Goal: Check status: Check status

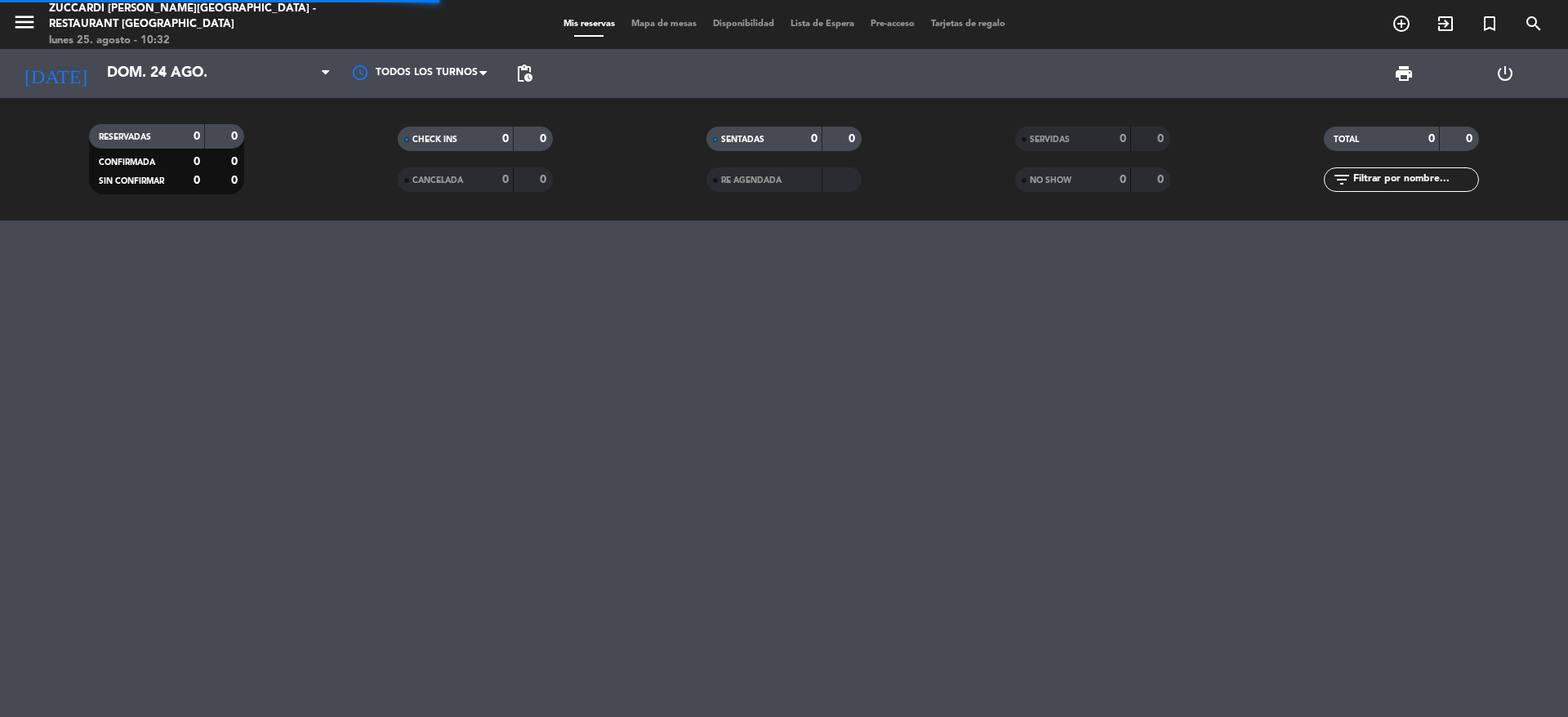
scroll to position [4875, 0]
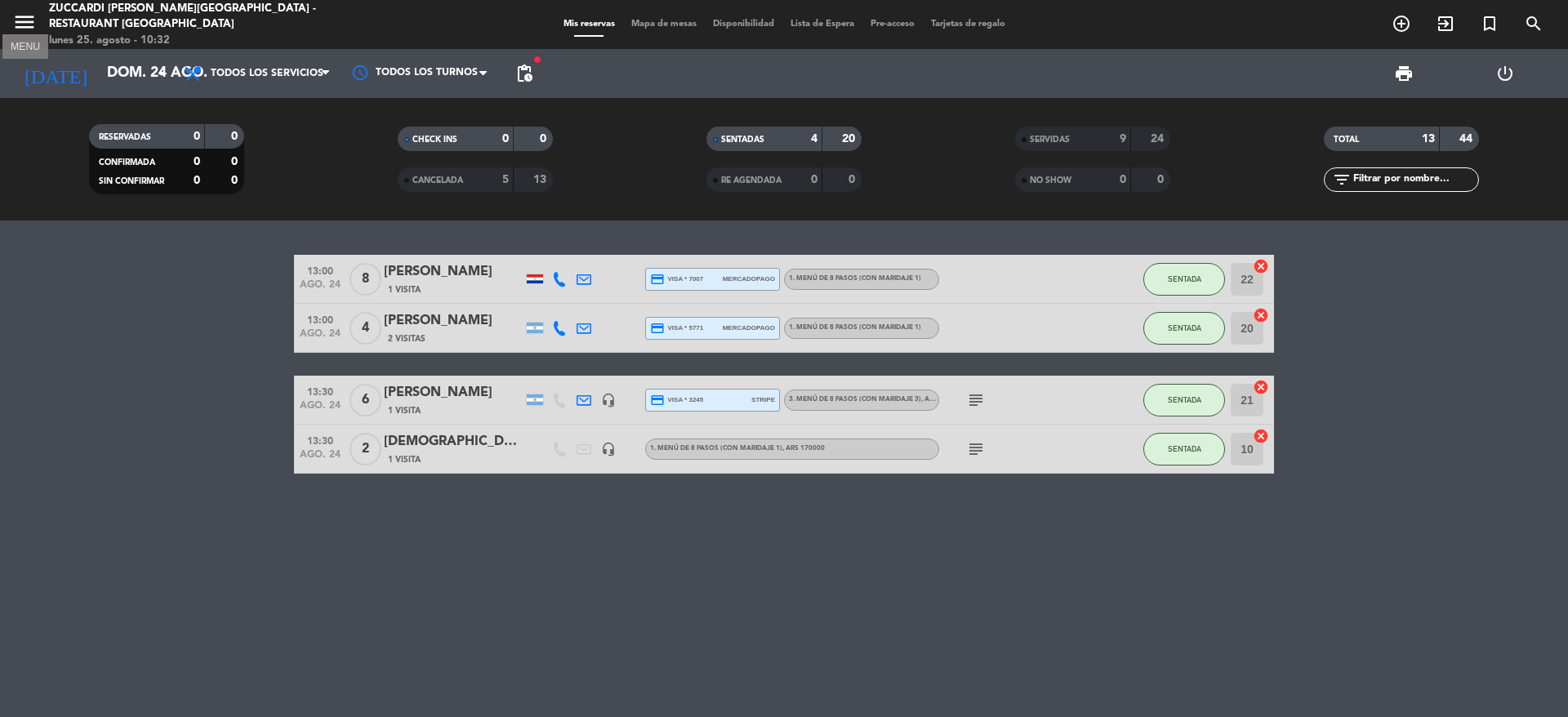
click at [24, 19] on icon "menu" at bounding box center [24, 21] width 24 height 24
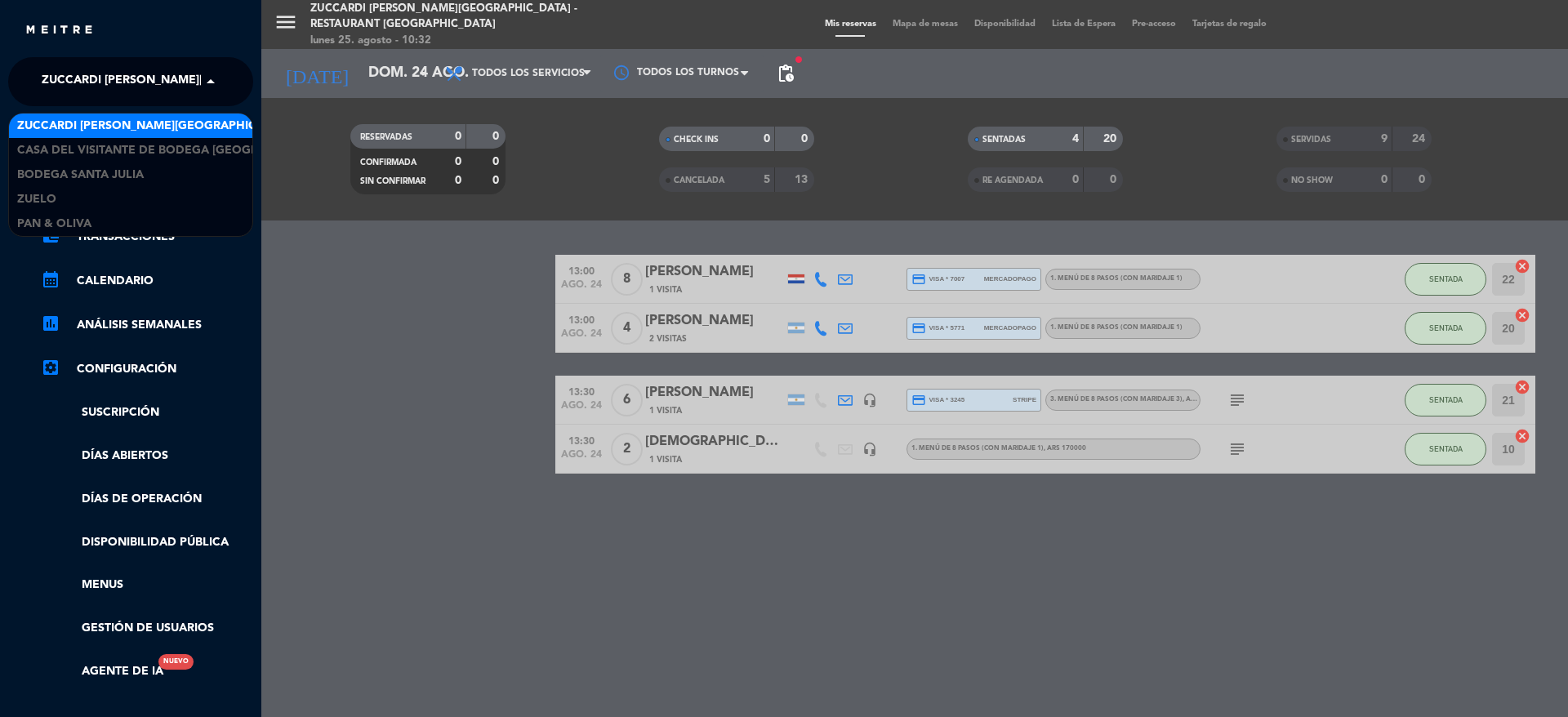
click at [215, 82] on span at bounding box center [215, 82] width 28 height 35
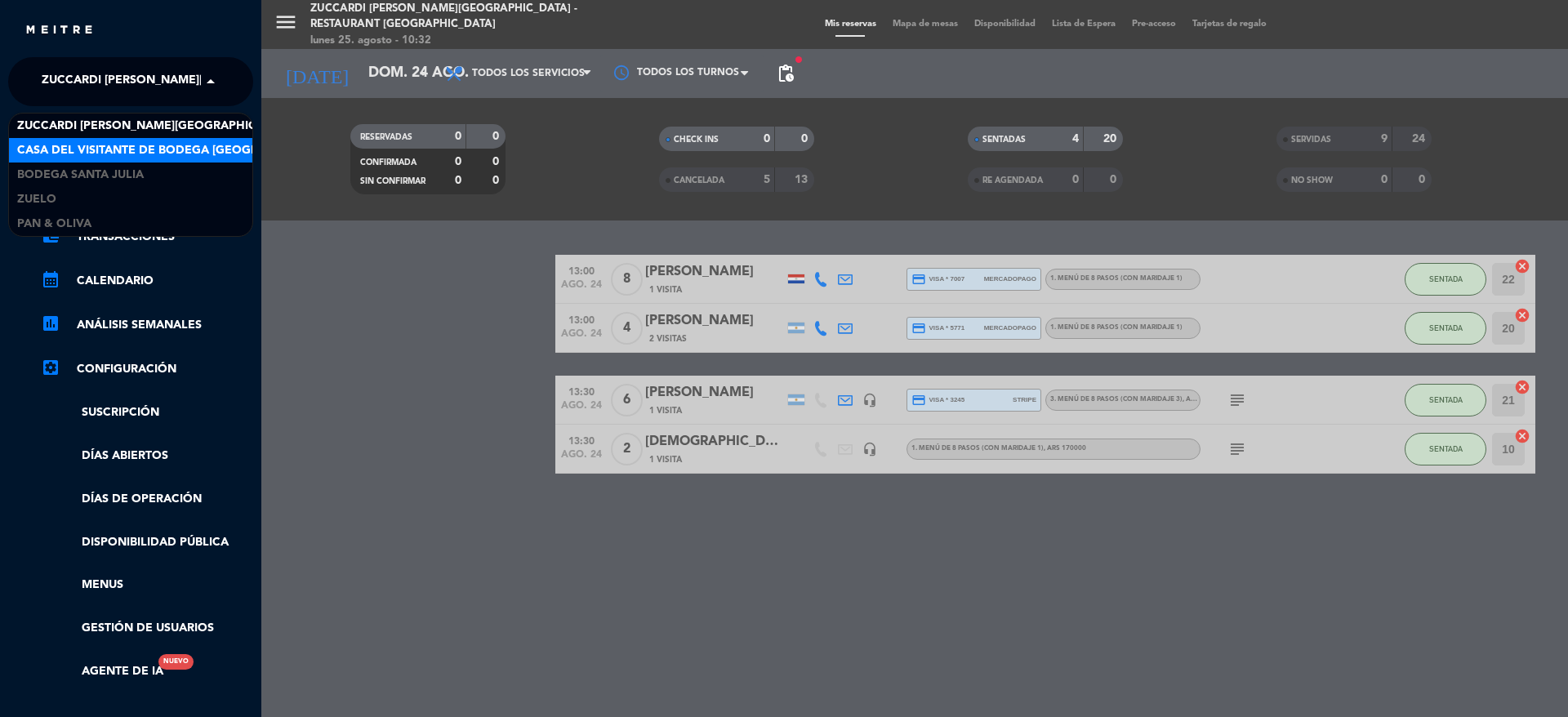
click at [136, 143] on span "Casa del Visitante de Bodega [GEOGRAPHIC_DATA][PERSON_NAME]" at bounding box center [222, 151] width 411 height 19
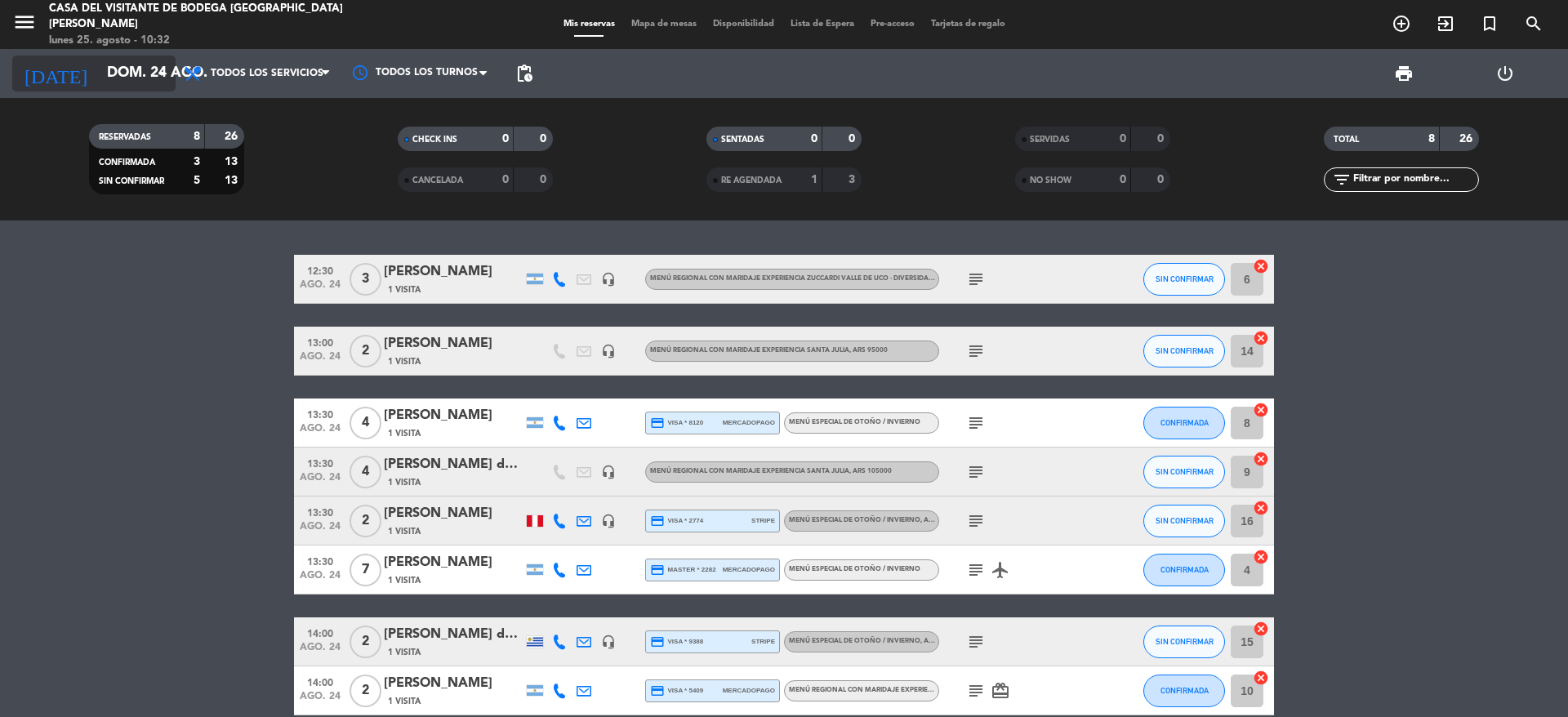
click at [156, 74] on icon "arrow_drop_down" at bounding box center [162, 73] width 19 height 19
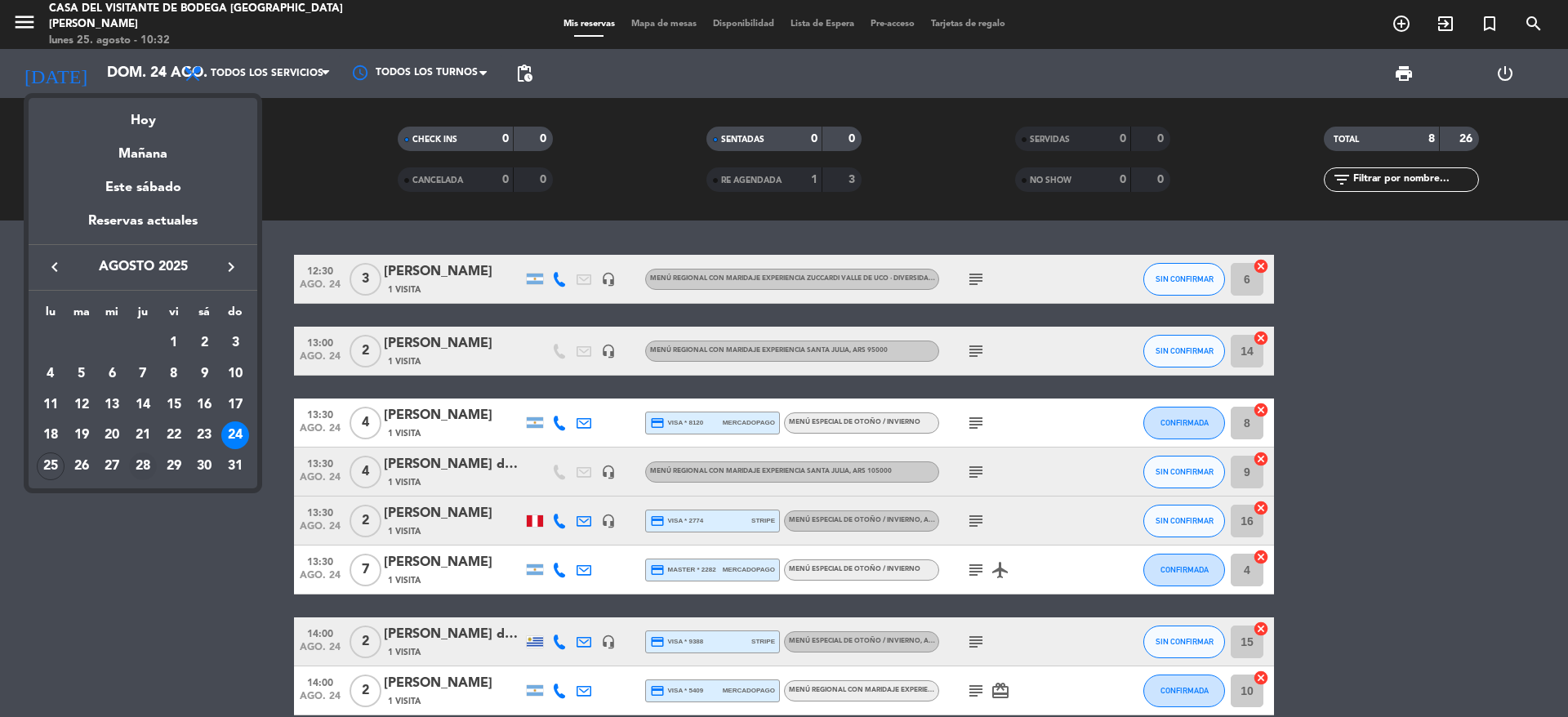
click at [146, 458] on div "28" at bounding box center [142, 466] width 28 height 28
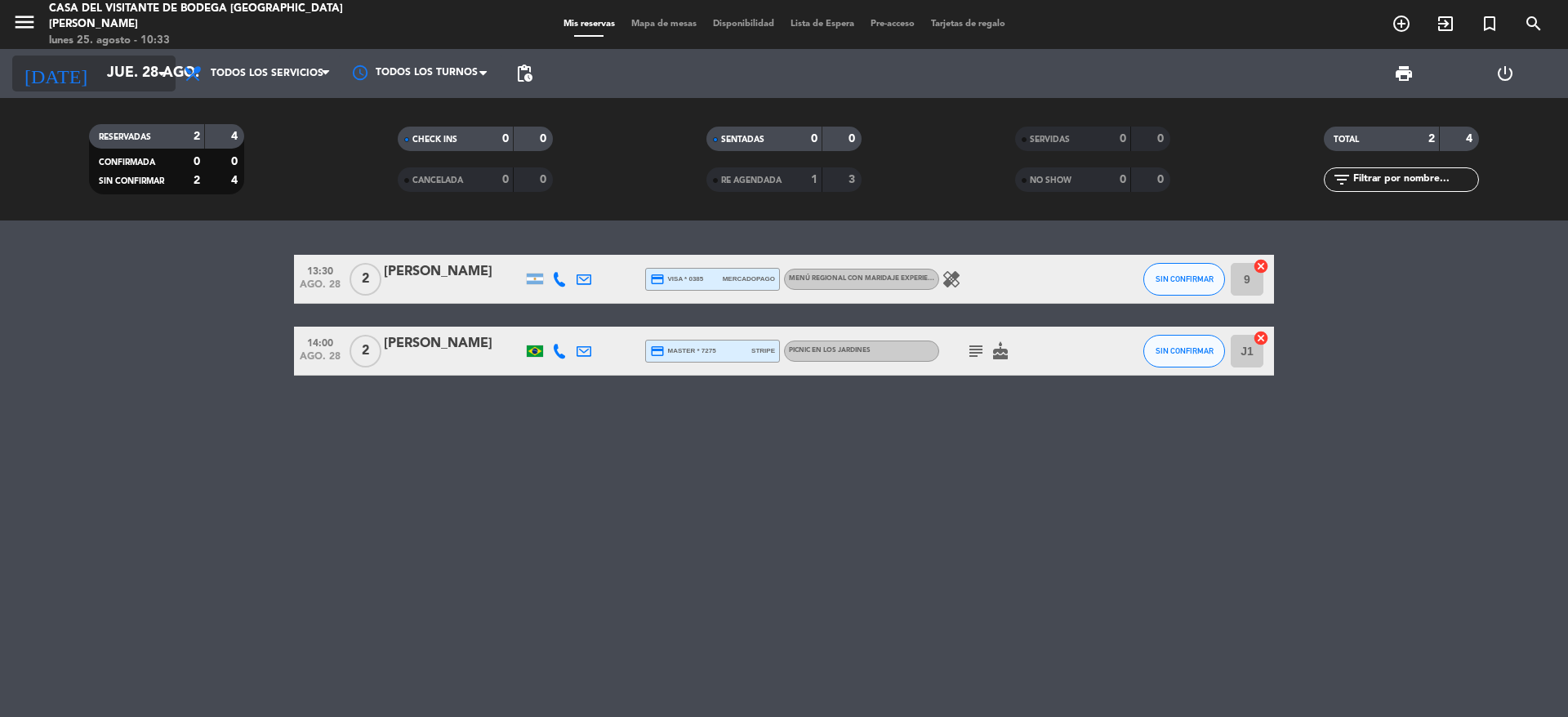
click at [158, 77] on icon "arrow_drop_down" at bounding box center [162, 73] width 19 height 19
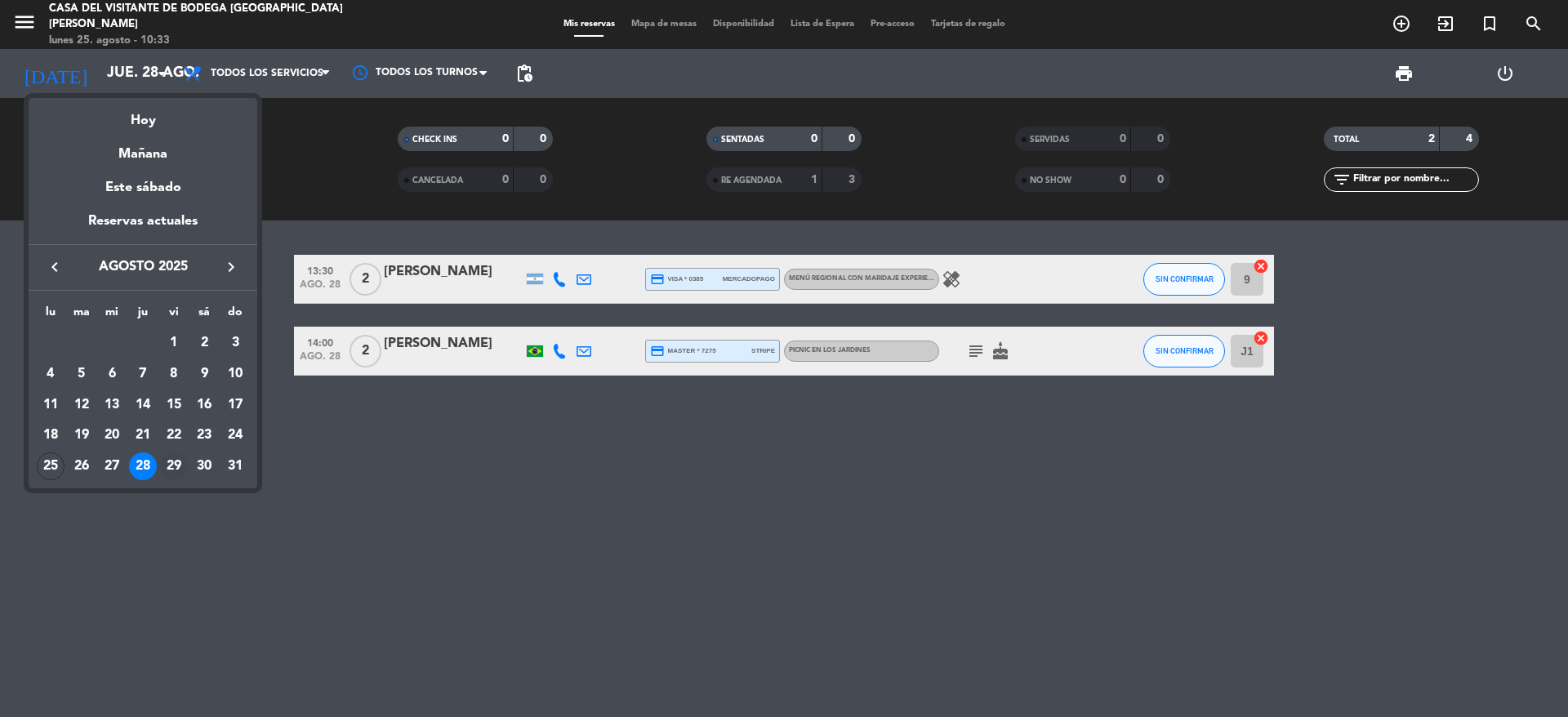
click at [173, 457] on div "29" at bounding box center [173, 466] width 28 height 28
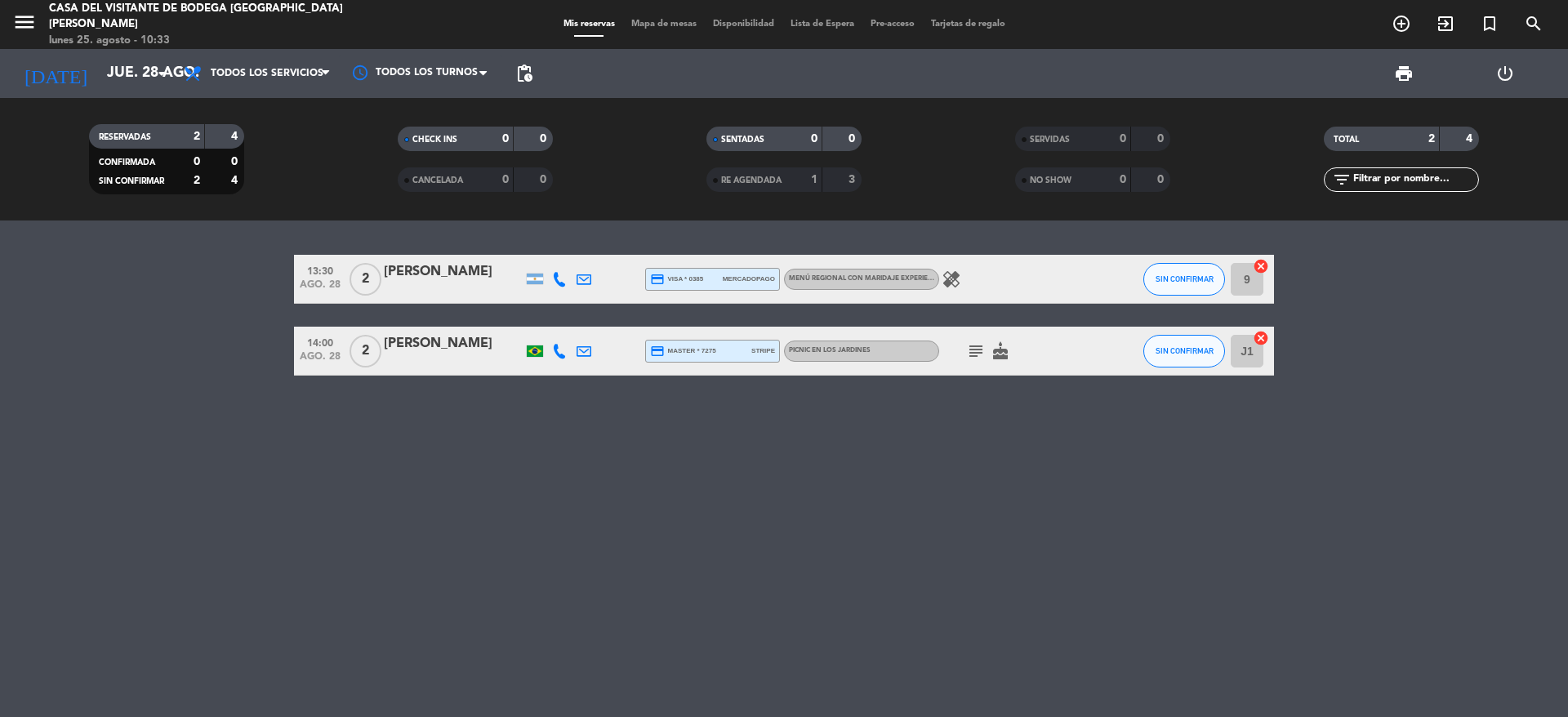
type input "vie. 29 ago."
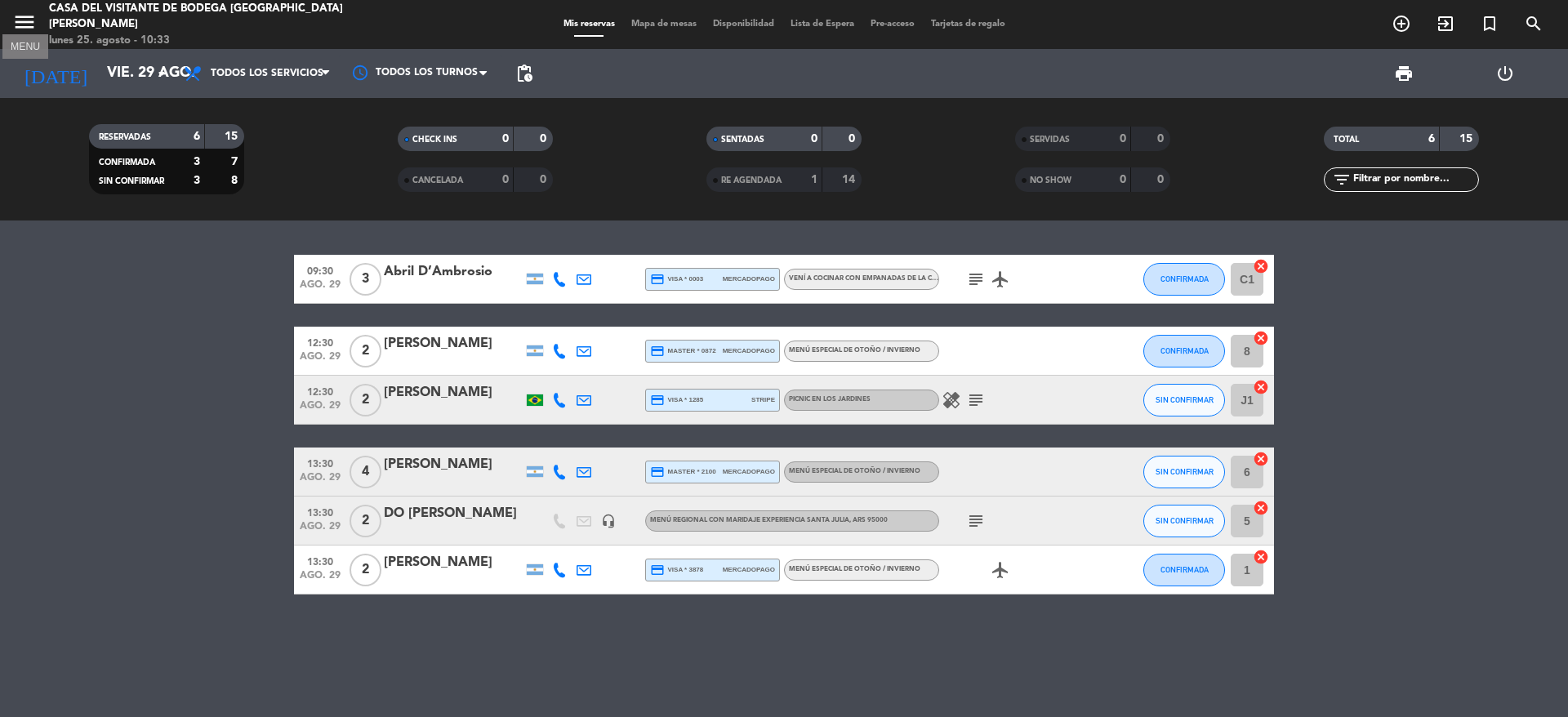
click at [29, 26] on icon "menu" at bounding box center [24, 21] width 24 height 24
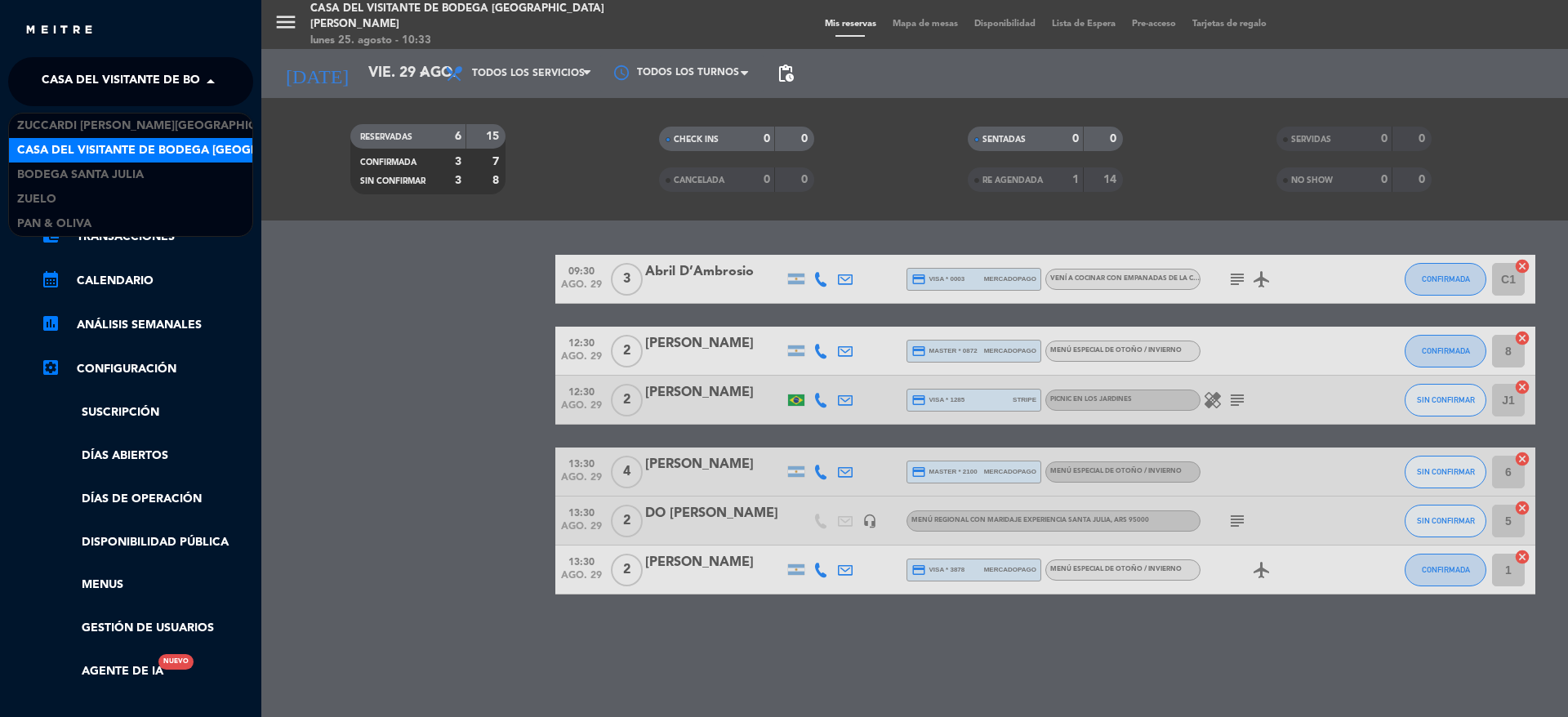
click at [209, 90] on span at bounding box center [215, 82] width 28 height 35
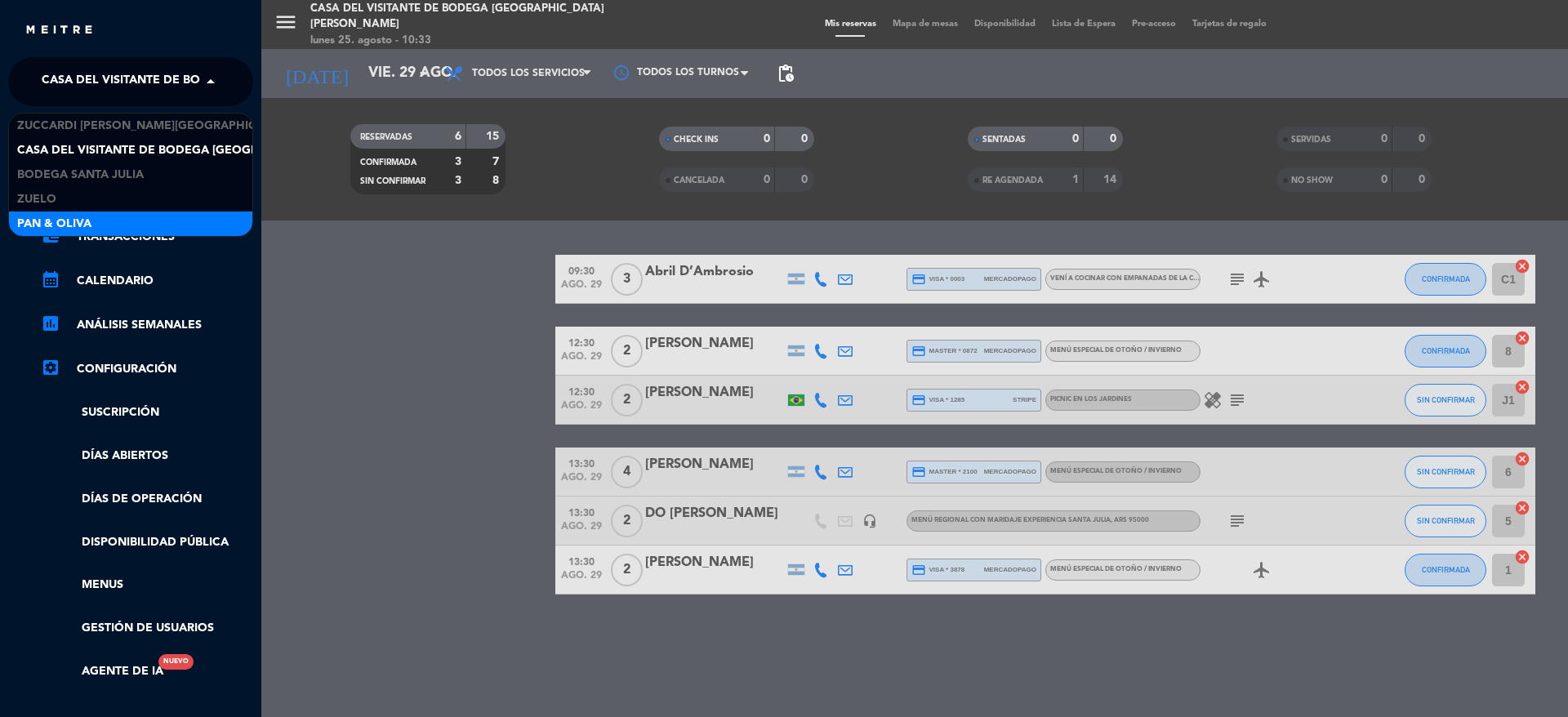
click at [51, 212] on div "Pan & Oliva" at bounding box center [130, 223] width 243 height 24
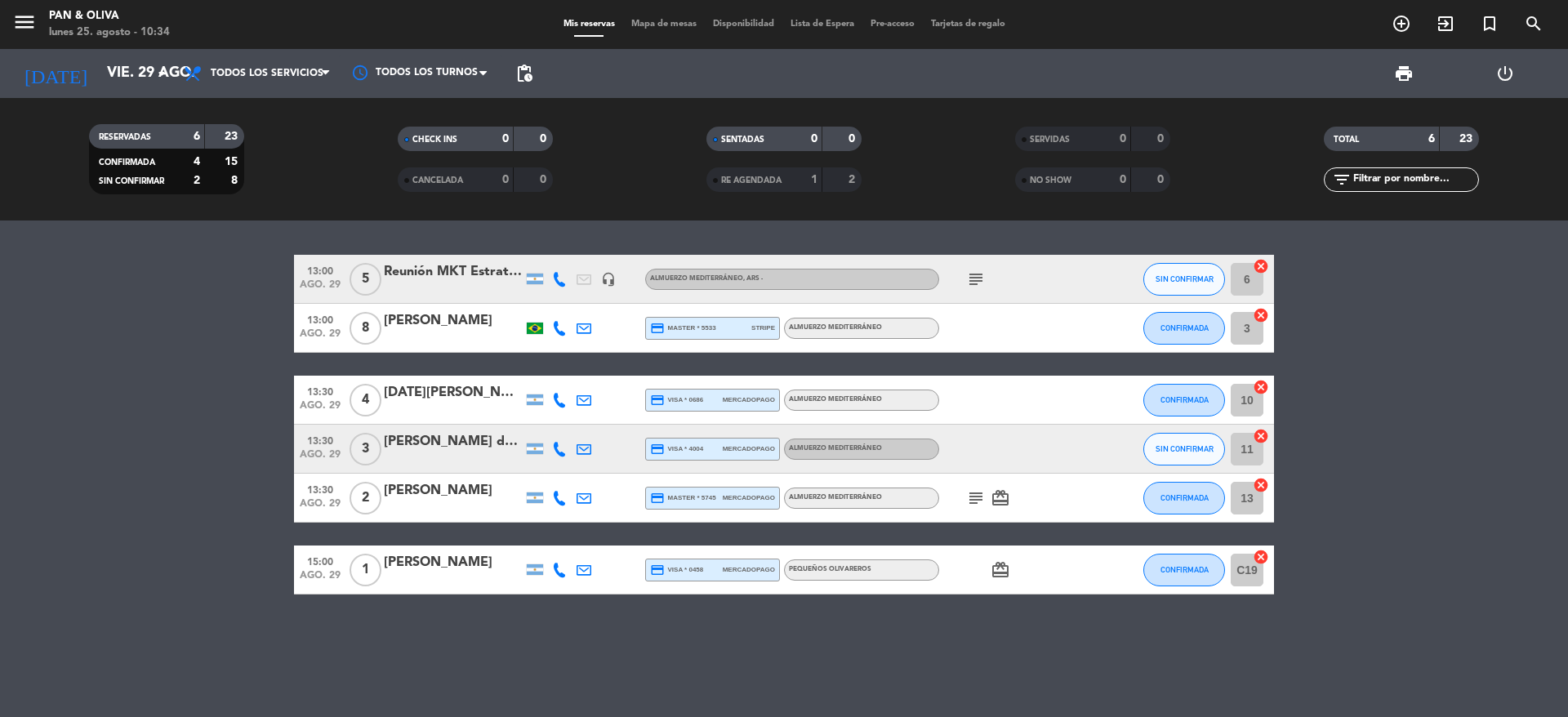
click at [879, 688] on div "13:00 [DATE] 5 Reunión MKT Estratégico headset_mic Almuerzo Mediterráneo , ARS …" at bounding box center [784, 469] width 1568 height 497
click at [900, 694] on div "13:00 [DATE] 5 Reunión MKT Estratégico headset_mic Almuerzo Mediterráneo , ARS …" at bounding box center [784, 469] width 1568 height 497
click at [174, 510] on bookings-row "13:00 [DATE] 5 Reunión MKT Estratégico headset_mic Almuerzo Mediterráneo , ARS …" at bounding box center [784, 424] width 1568 height 340
click at [172, 591] on bookings-row "13:00 [DATE] 5 Reunión MKT Estratégico headset_mic Almuerzo Mediterráneo , ARS …" at bounding box center [784, 424] width 1568 height 340
click at [777, 687] on div "13:00 [DATE] 5 Reunión MKT Estratégico headset_mic Almuerzo Mediterráneo , ARS …" at bounding box center [784, 469] width 1568 height 497
